Goal: Task Accomplishment & Management: Manage account settings

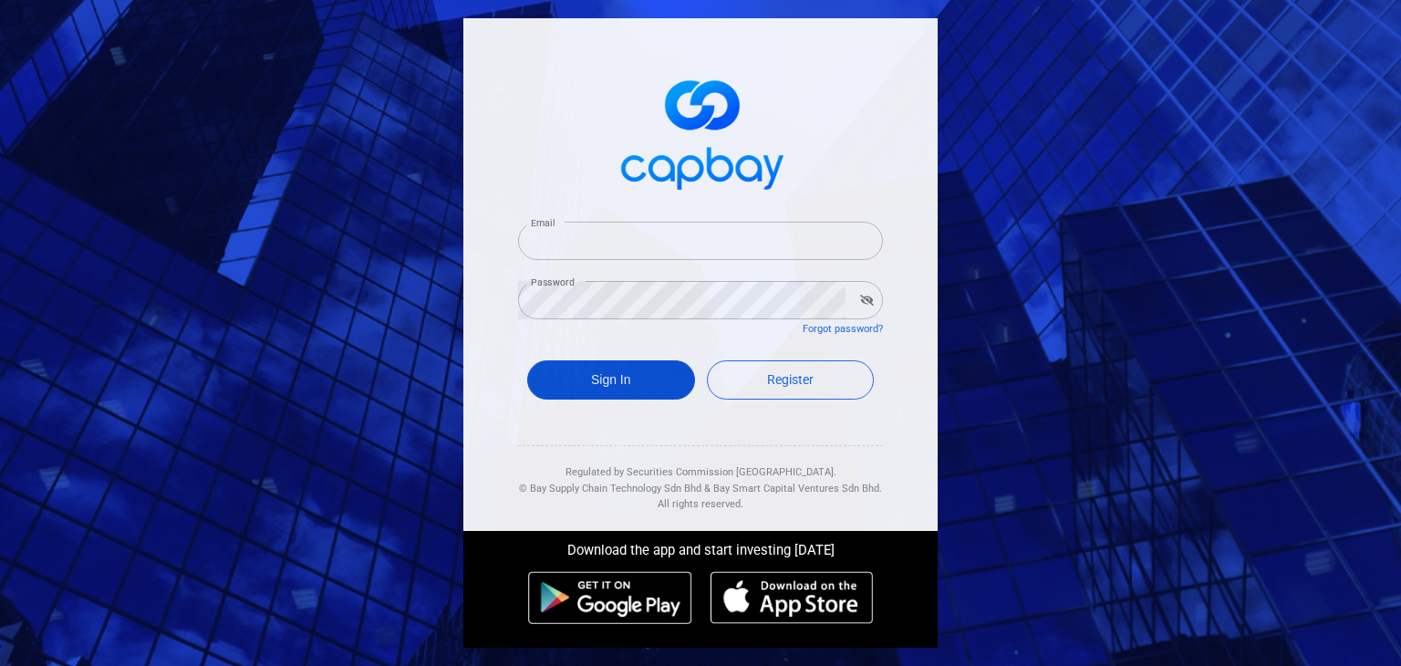
type input "[EMAIL_ADDRESS][DOMAIN_NAME]"
click at [657, 386] on button "Sign In" at bounding box center [611, 379] width 168 height 39
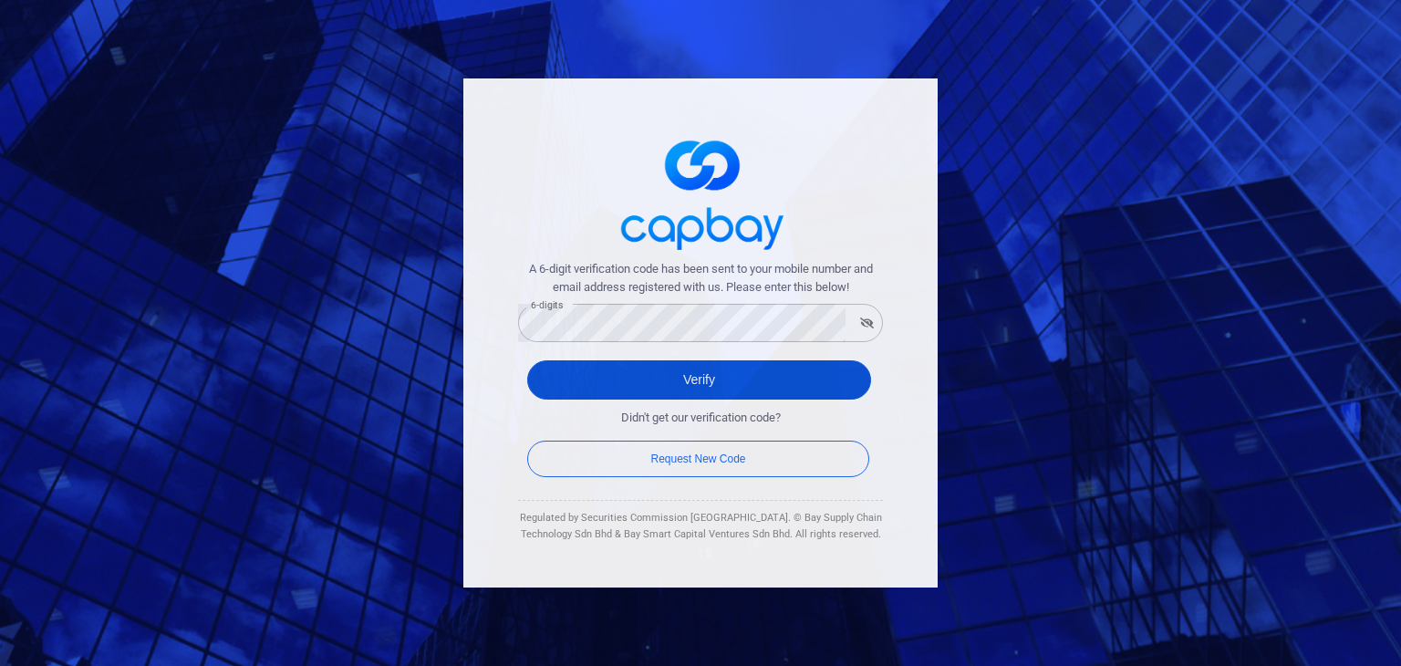
click at [555, 390] on button "Verify" at bounding box center [699, 379] width 344 height 39
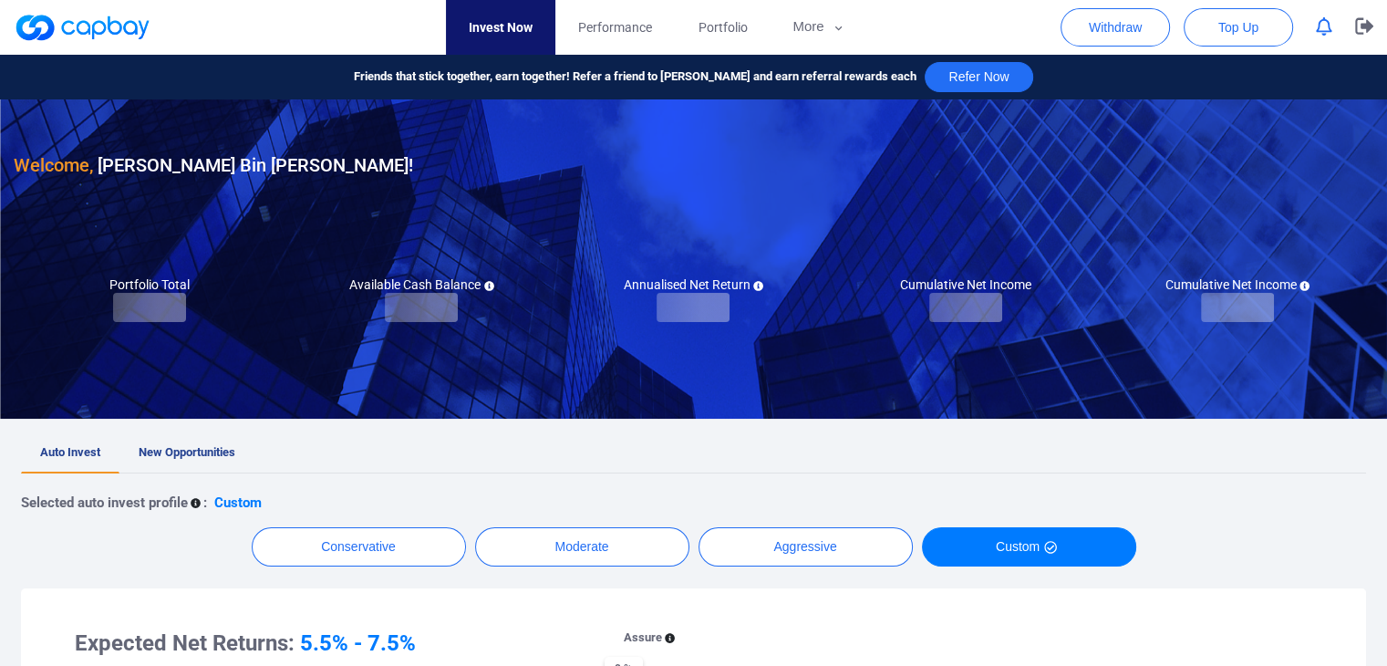
checkbox input "true"
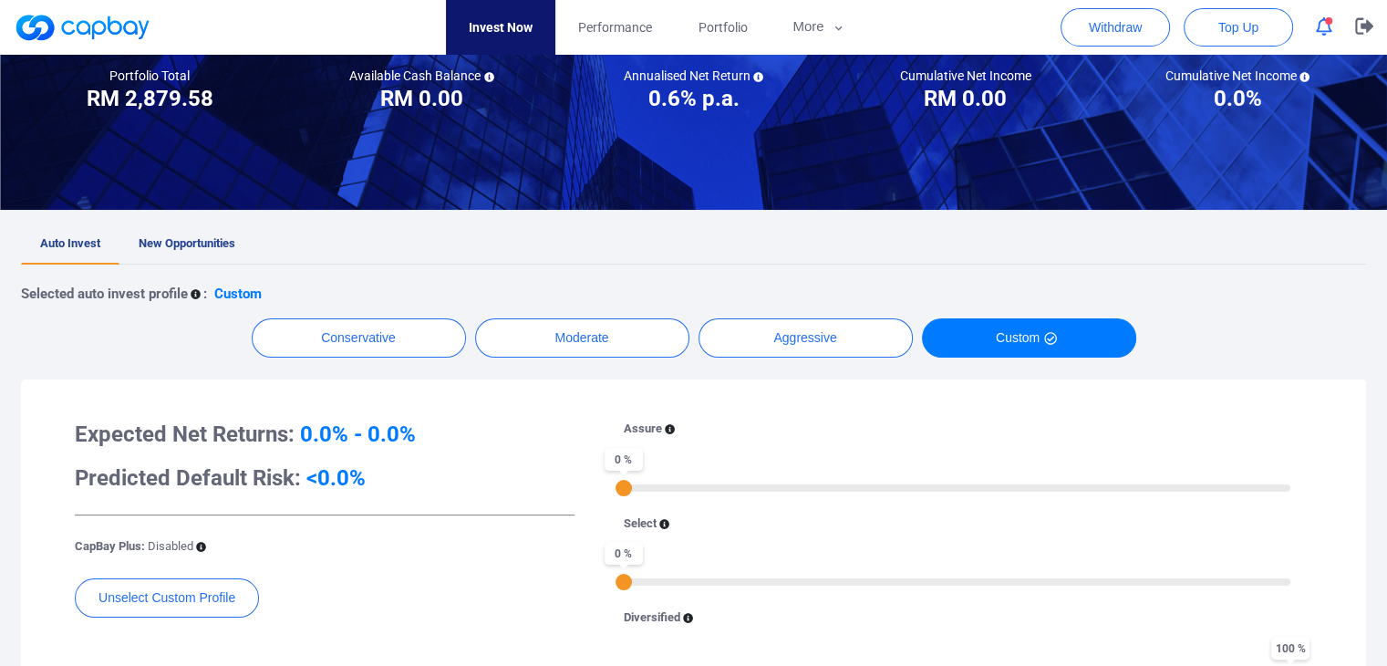
scroll to position [182, 0]
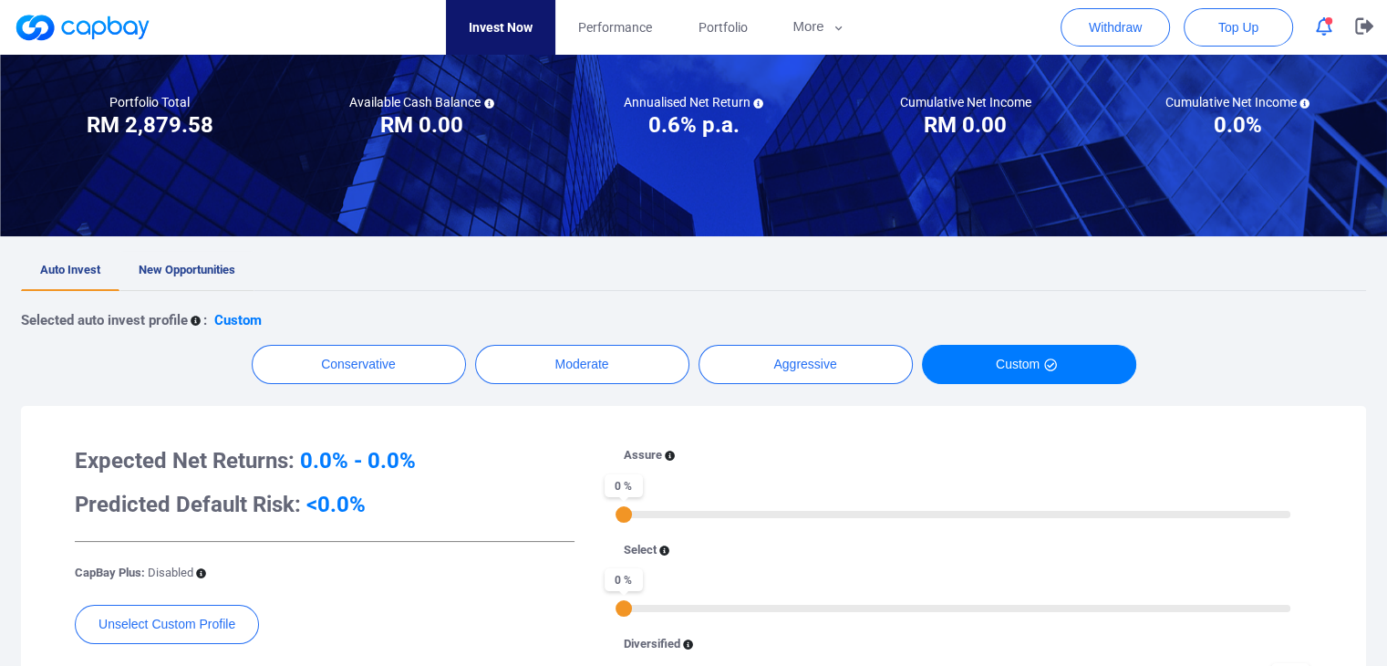
click at [154, 258] on link "New Opportunities" at bounding box center [186, 271] width 135 height 40
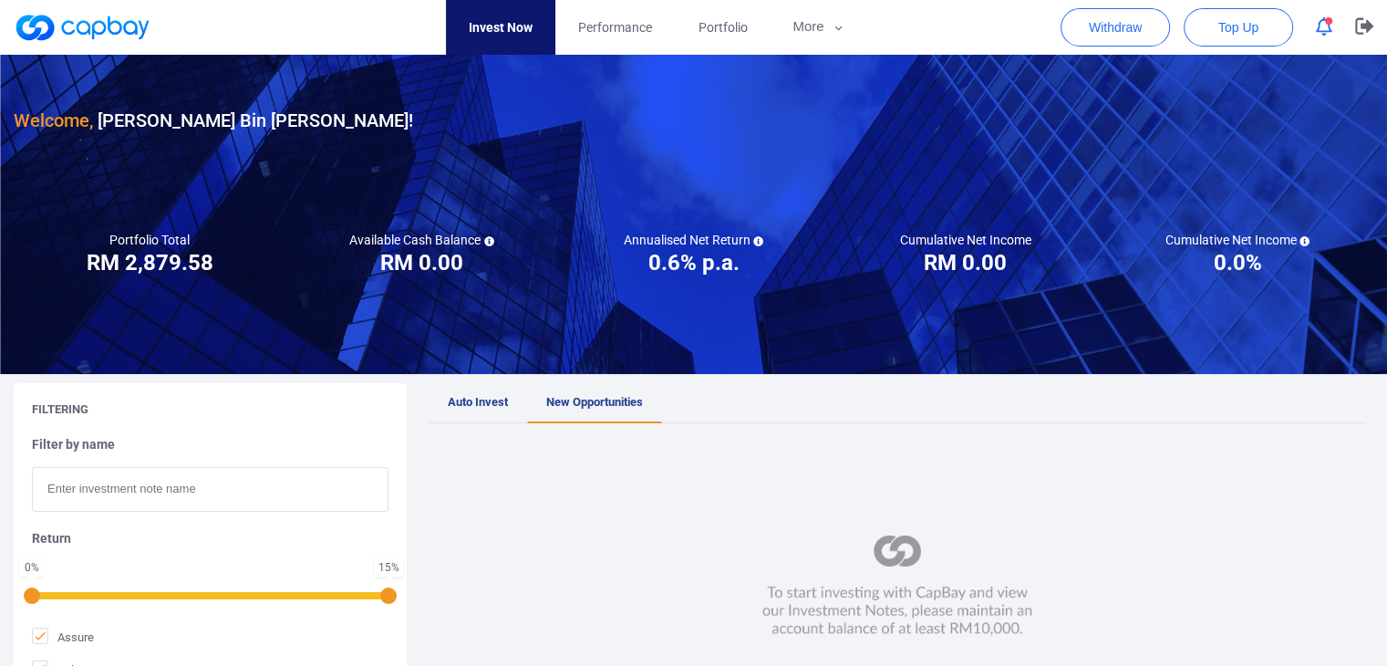
click at [602, 56] on div "Welcome, [PERSON_NAME] Bin [PERSON_NAME] !" at bounding box center [694, 95] width 1360 height 80
click at [617, 27] on span "Performance" at bounding box center [615, 27] width 74 height 20
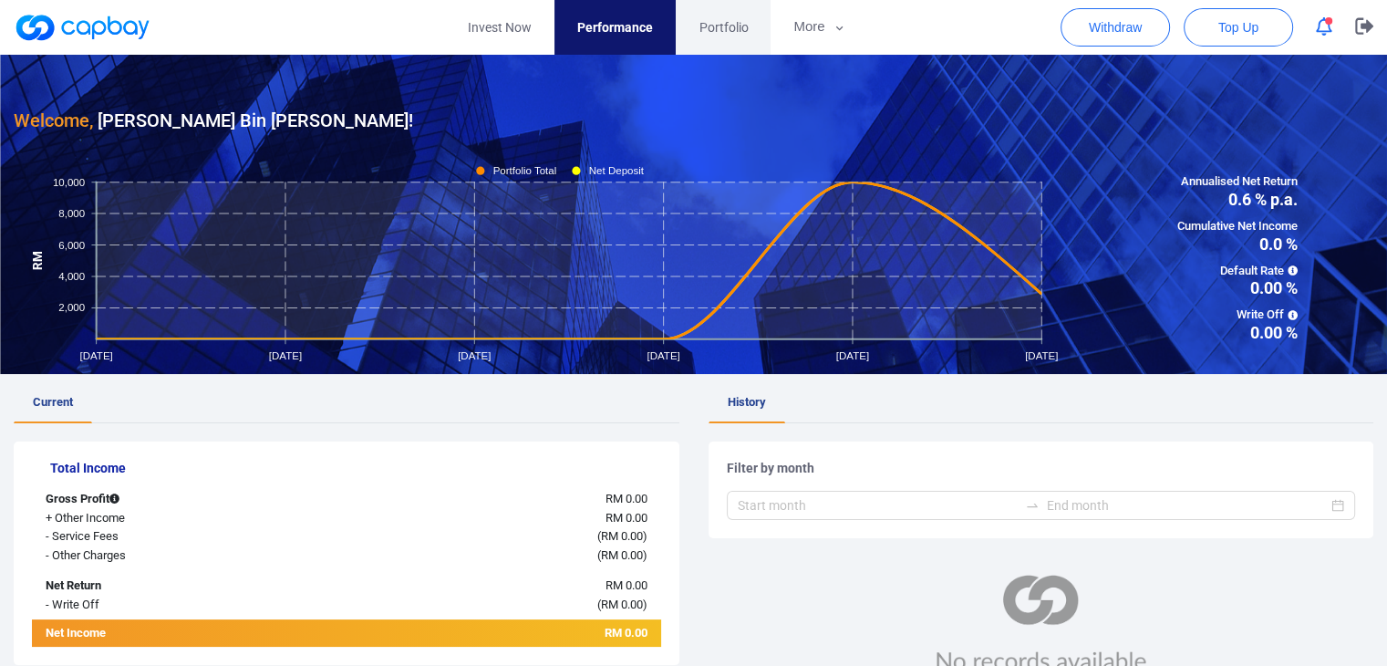
click at [723, 41] on link "Portfolio" at bounding box center [723, 27] width 95 height 55
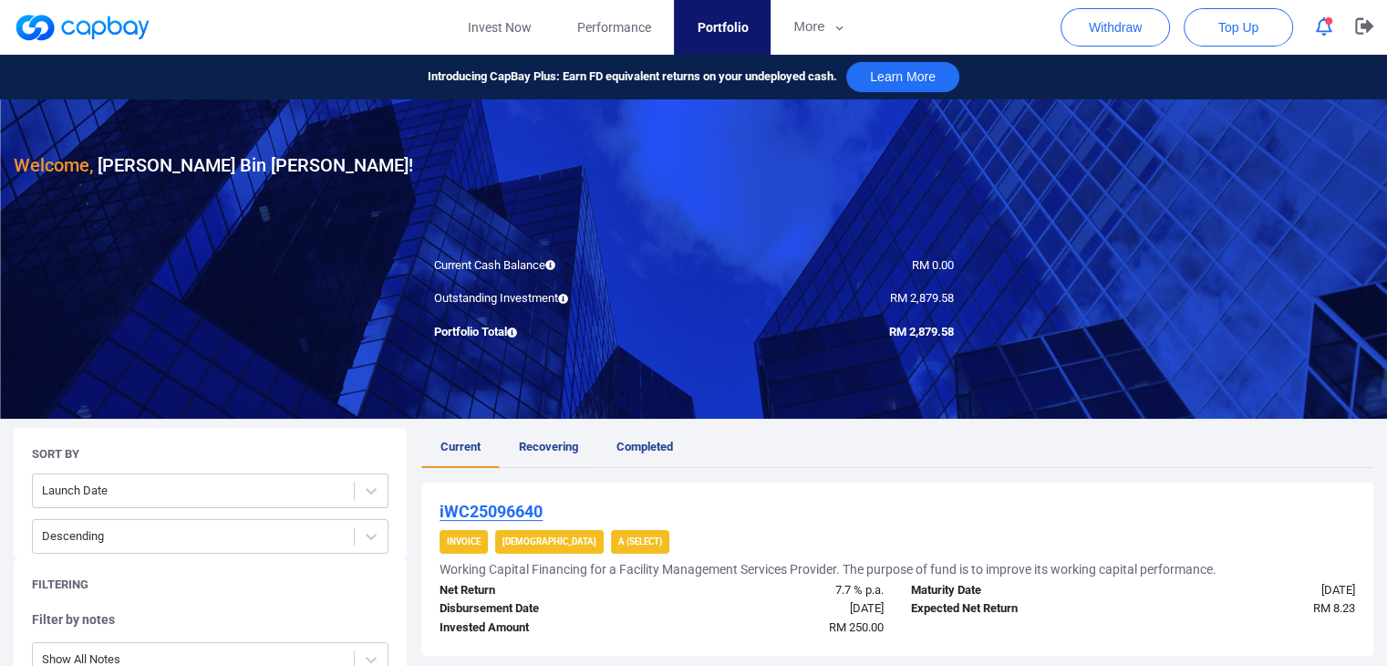
click at [561, 449] on span "Recovering" at bounding box center [548, 447] width 59 height 14
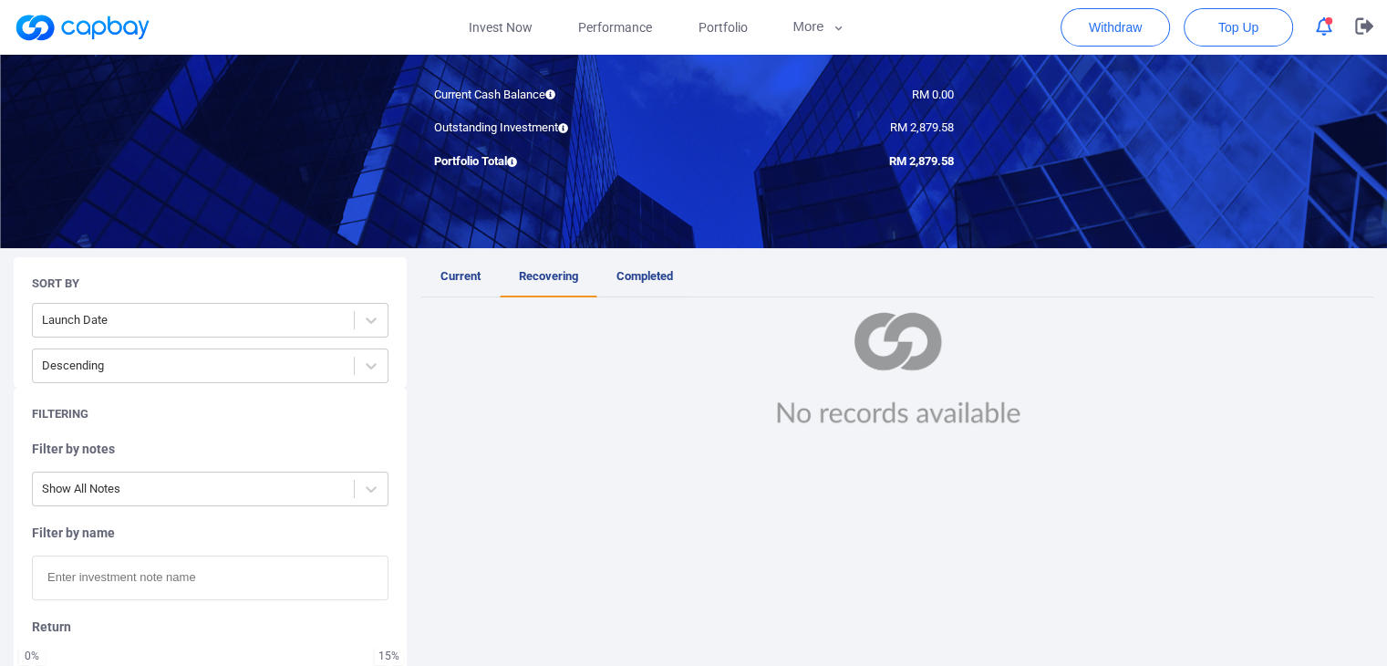
scroll to position [182, 0]
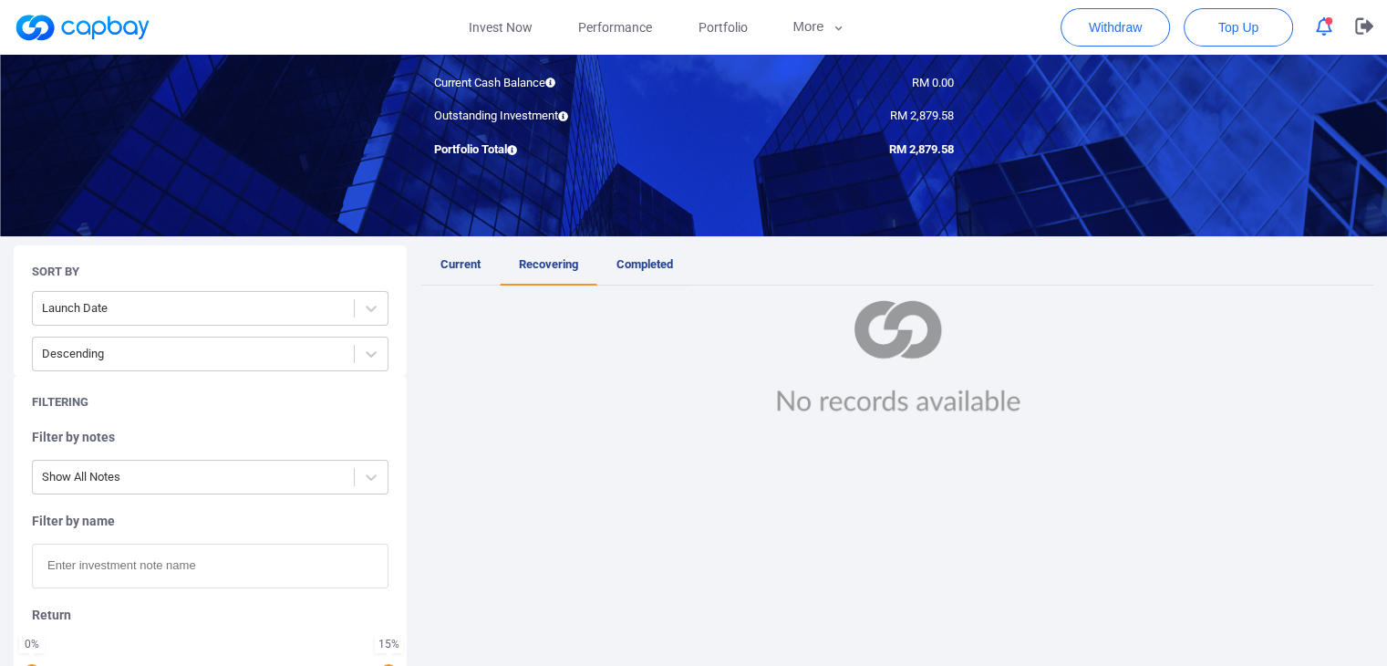
click at [649, 261] on span "Completed" at bounding box center [645, 264] width 57 height 14
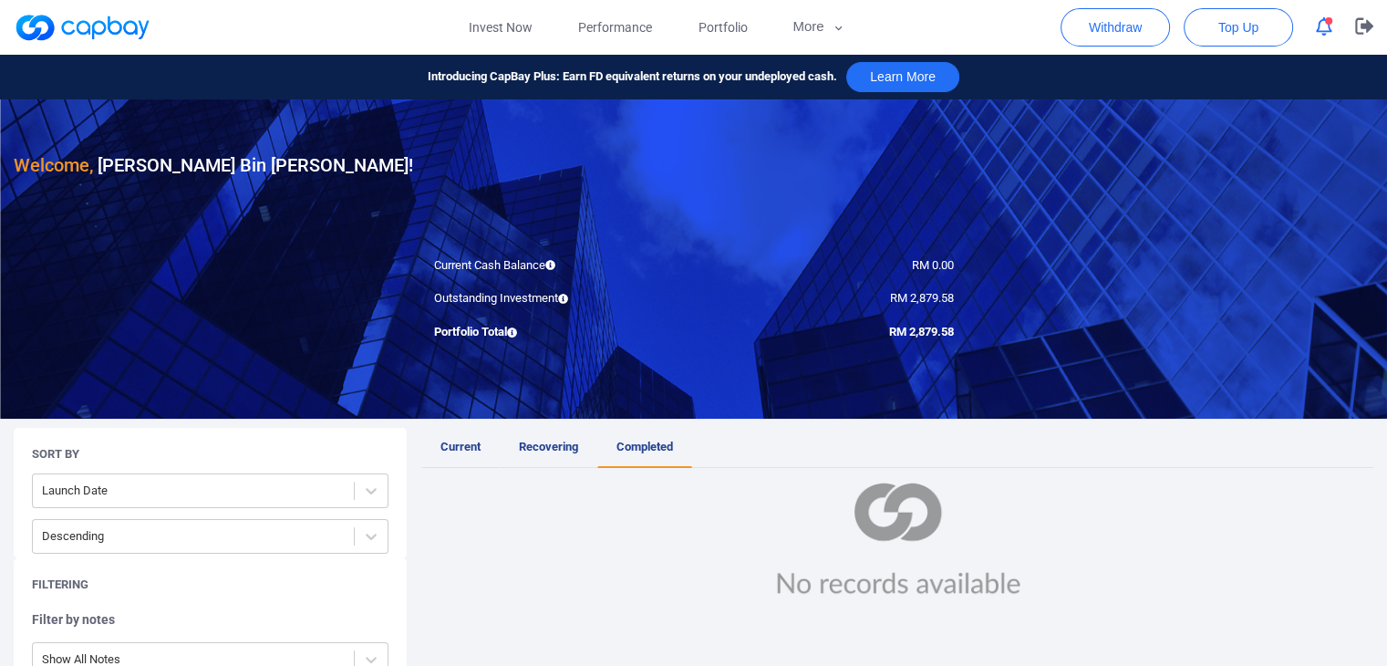
click at [468, 431] on link "Current" at bounding box center [460, 448] width 78 height 40
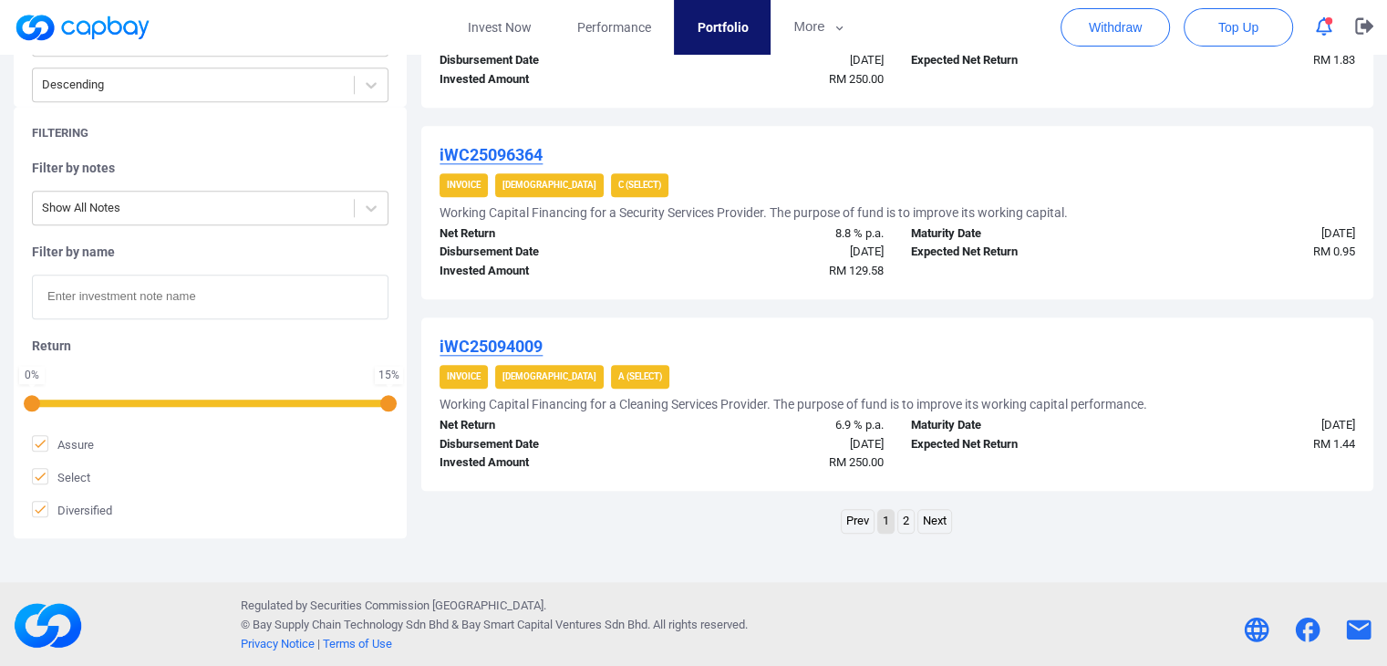
scroll to position [1891, 0]
click at [918, 510] on link "Next" at bounding box center [934, 520] width 33 height 23
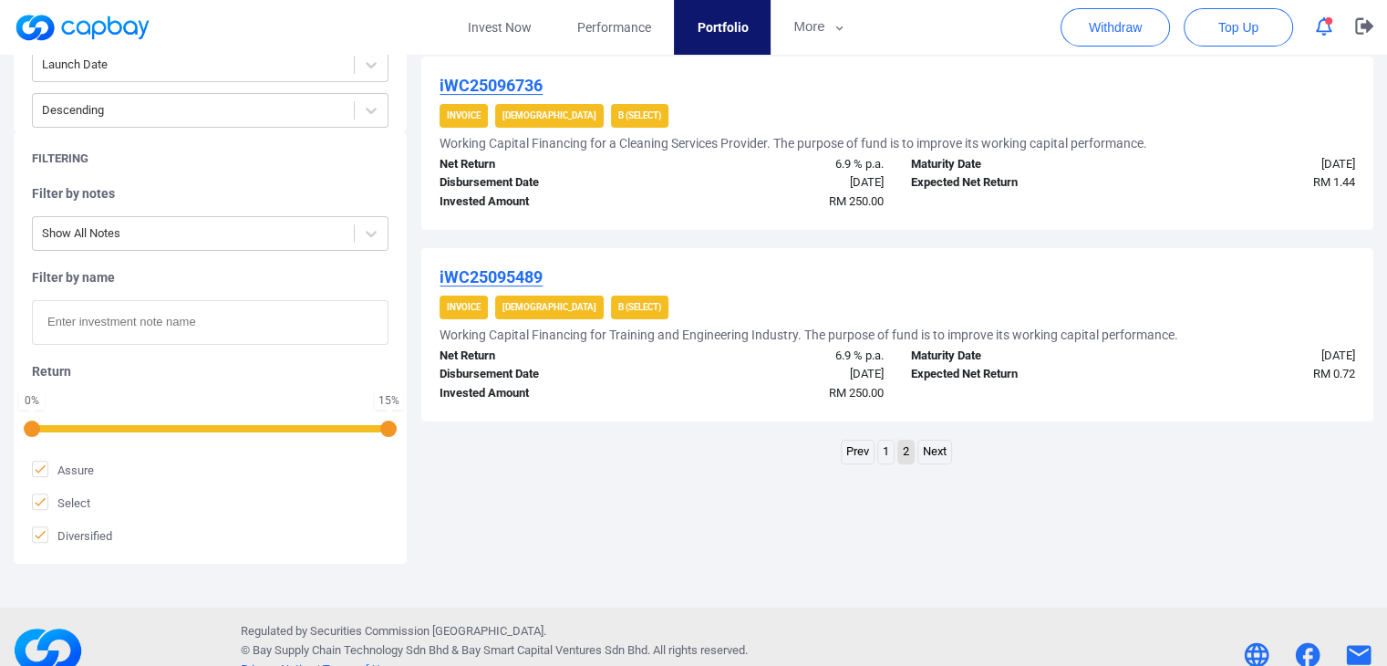
scroll to position [452, 0]
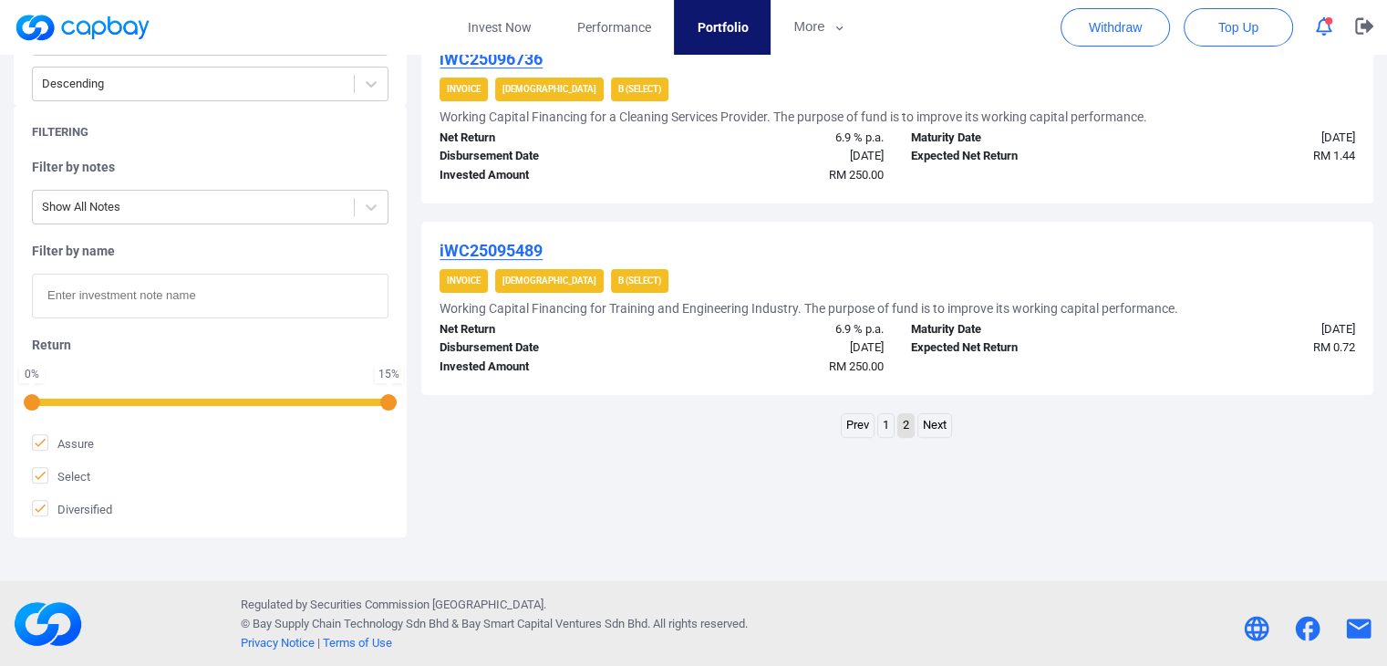
click at [881, 422] on link "1" at bounding box center [886, 425] width 16 height 23
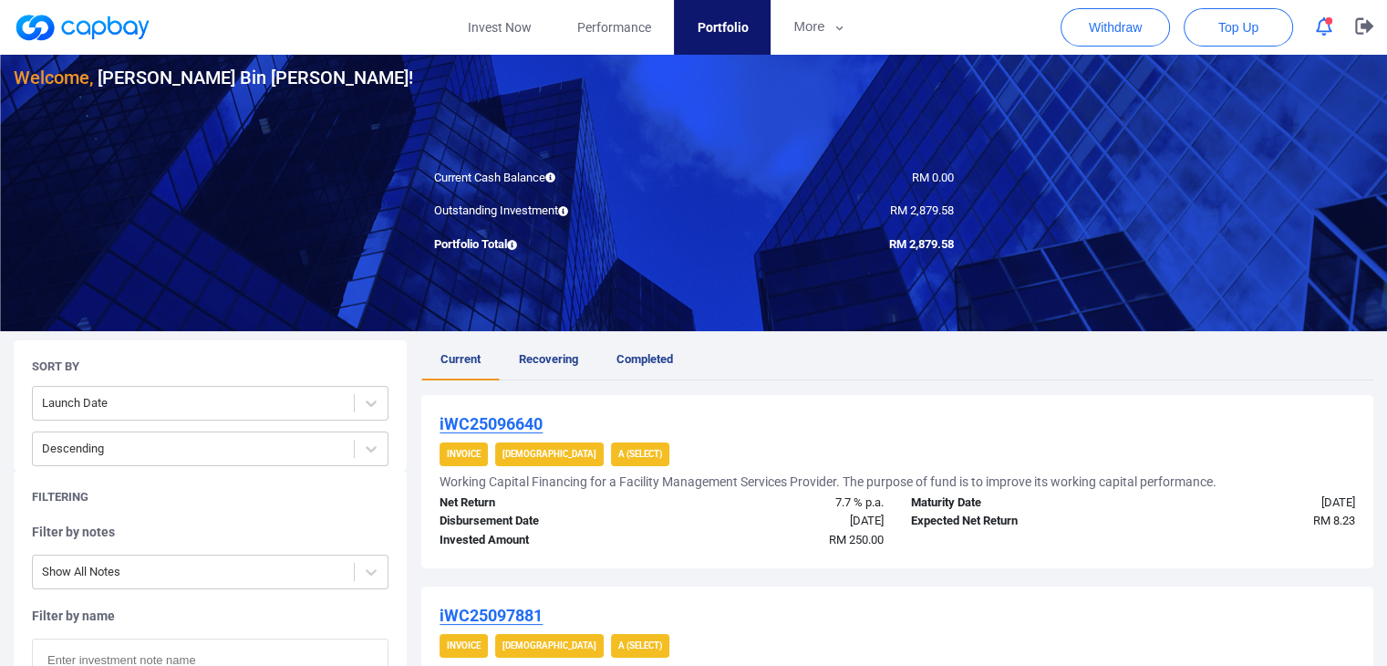
scroll to position [0, 0]
